Goal: Task Accomplishment & Management: Manage account settings

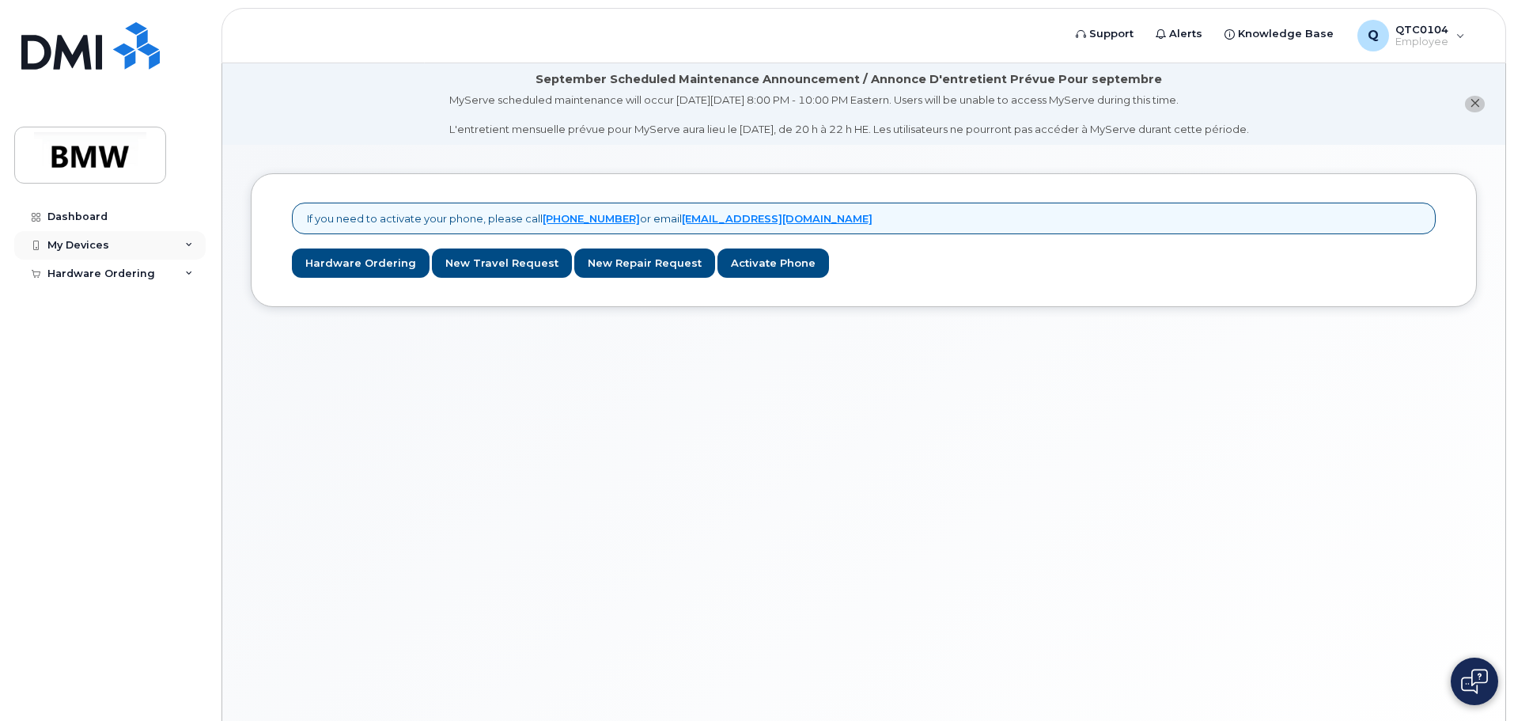
click at [169, 236] on div "My Devices" at bounding box center [109, 245] width 191 height 28
click at [112, 268] on div "Add Device" at bounding box center [86, 274] width 62 height 14
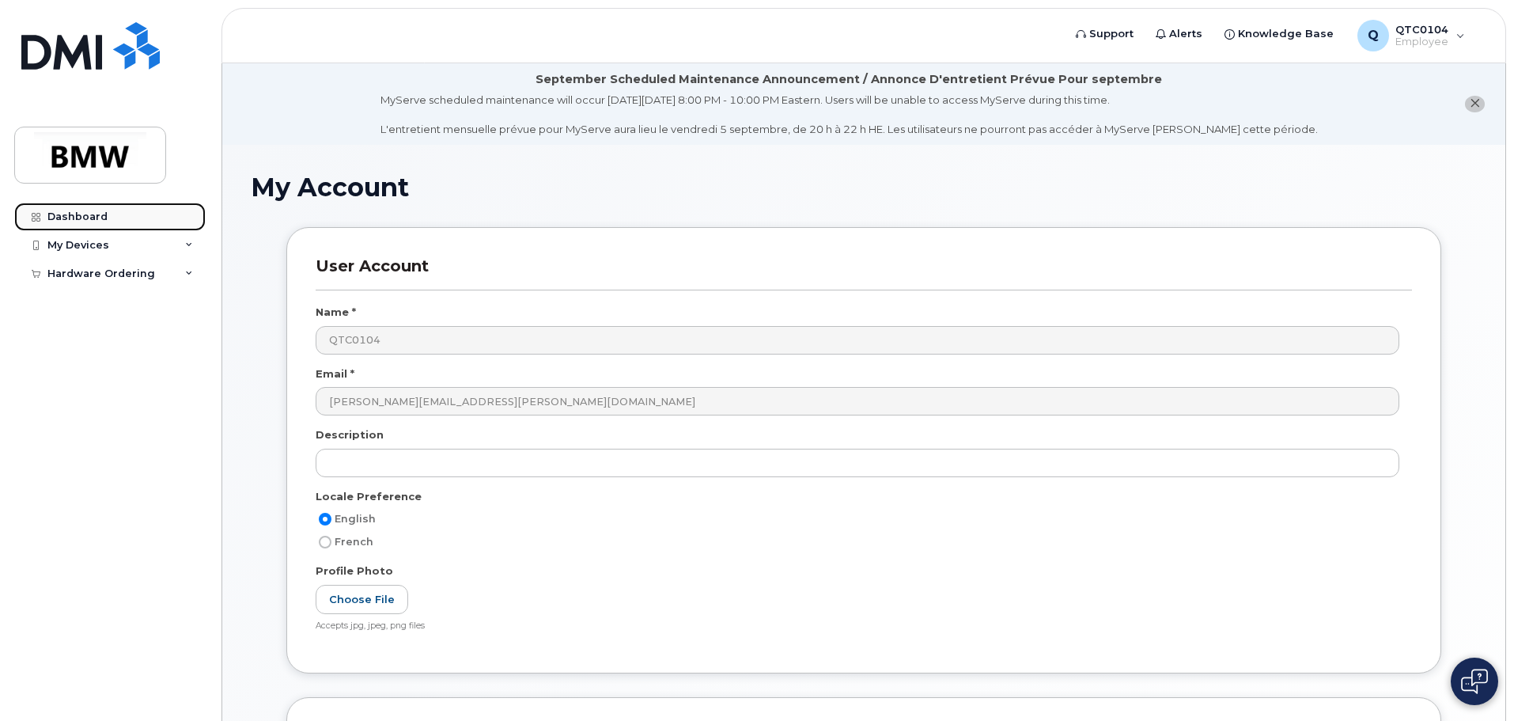
click at [100, 207] on link "Dashboard" at bounding box center [109, 217] width 191 height 28
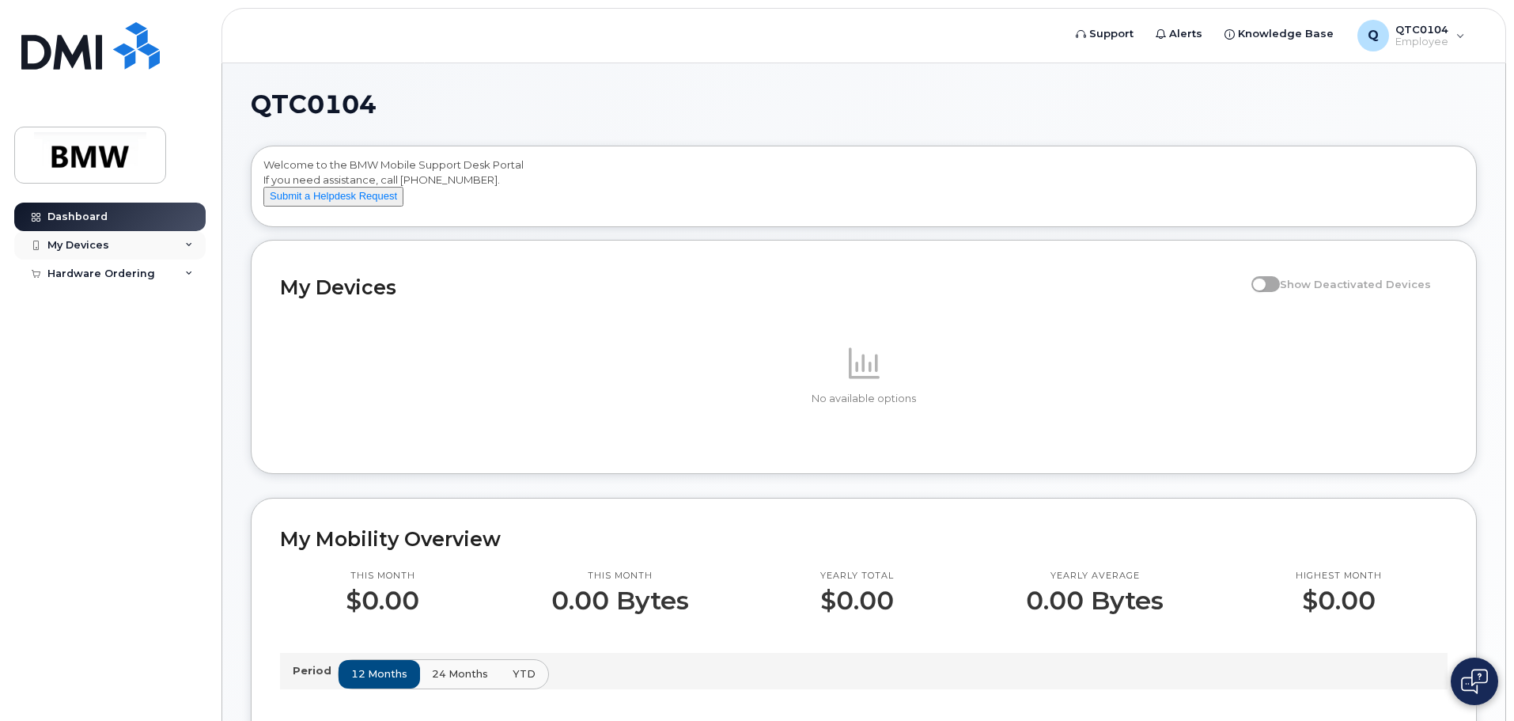
click at [143, 244] on div "My Devices" at bounding box center [109, 245] width 191 height 28
click at [146, 246] on div "My Devices" at bounding box center [109, 245] width 191 height 28
click at [93, 246] on div "My Devices" at bounding box center [78, 245] width 62 height 13
click at [138, 305] on div "Hardware Ordering" at bounding box center [101, 303] width 108 height 13
click at [118, 330] on link "My Orders" at bounding box center [124, 332] width 164 height 30
